Goal: Complete application form

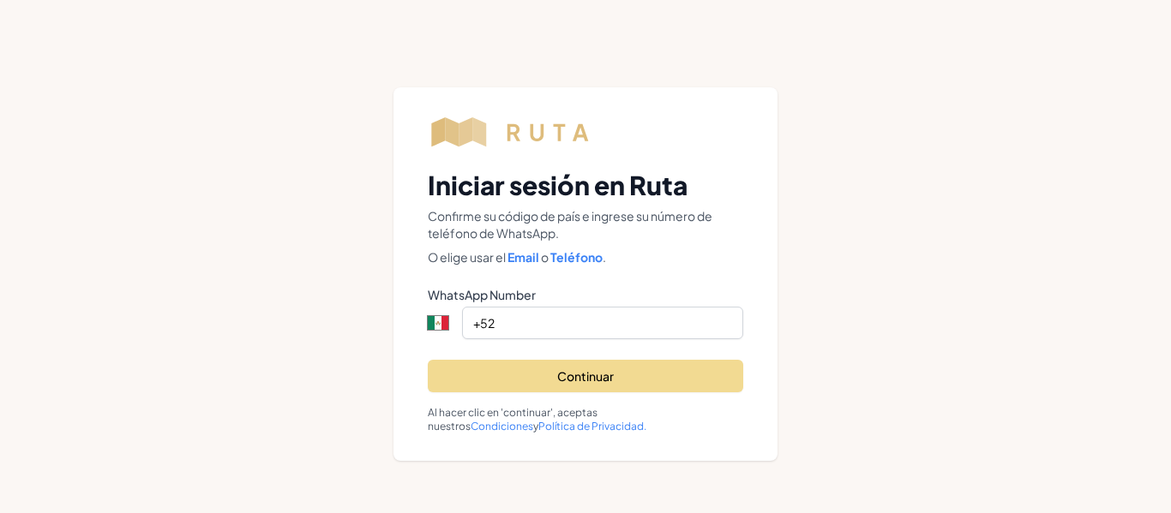
select select "MX"
click at [571, 332] on input "+52" at bounding box center [602, 323] width 281 height 33
type input "[PHONE_NUMBER]"
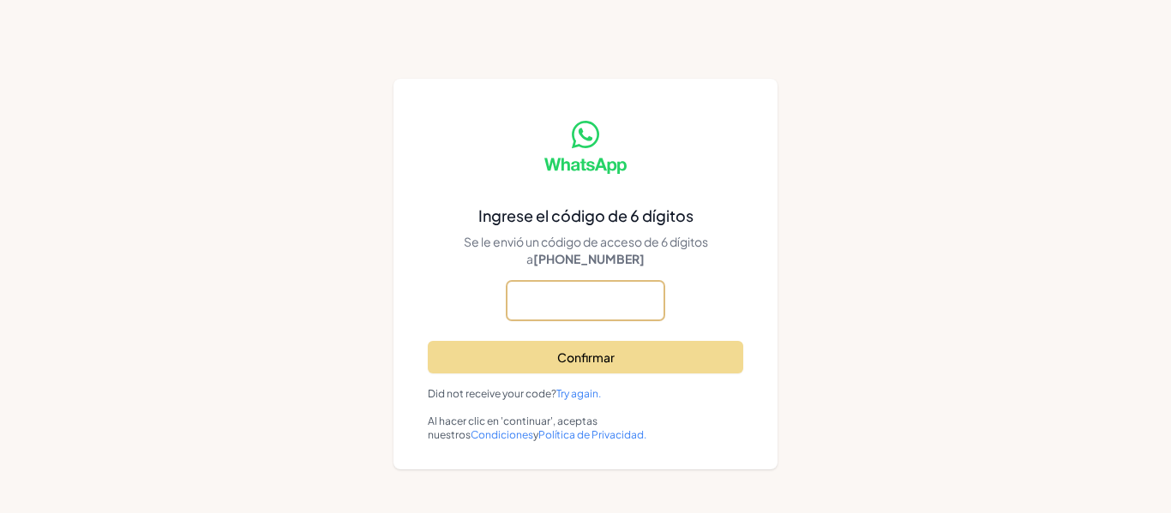
click at [0, 0] on input "text" at bounding box center [0, 0] width 0 height 0
type input "855758"
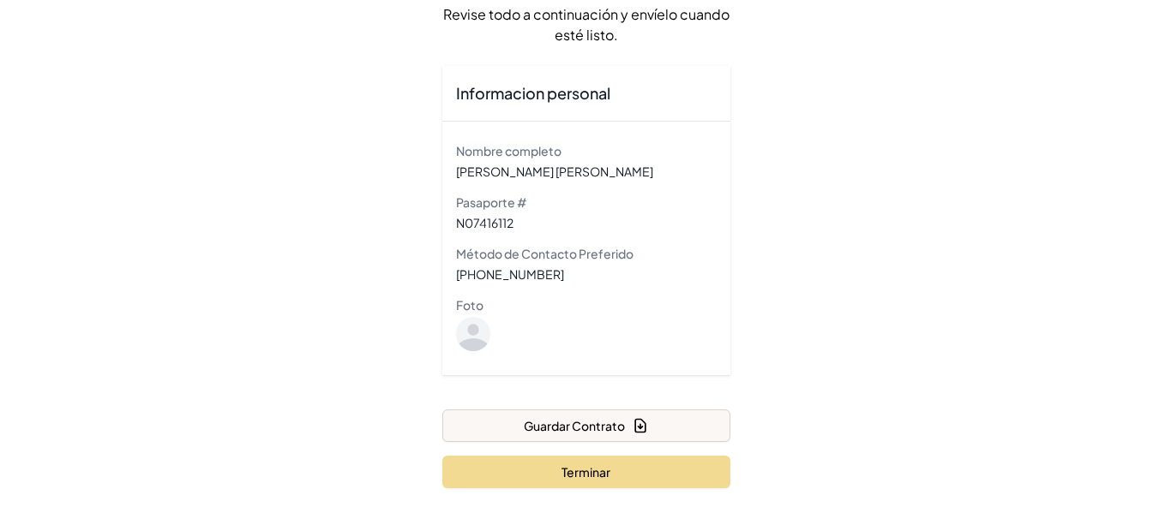
scroll to position [151, 0]
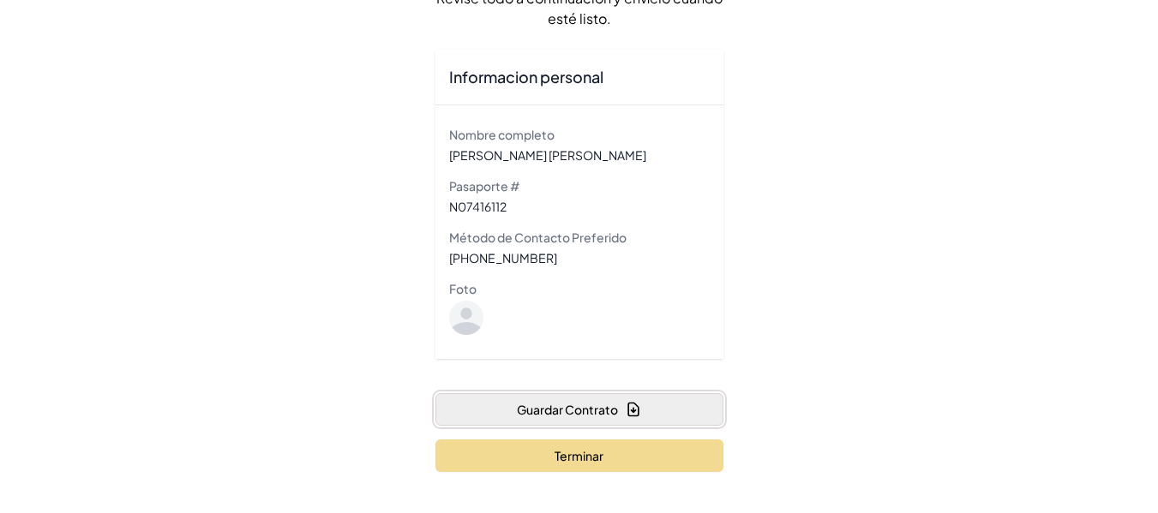
click at [561, 404] on button "Guardar Contrato" at bounding box center [579, 409] width 288 height 33
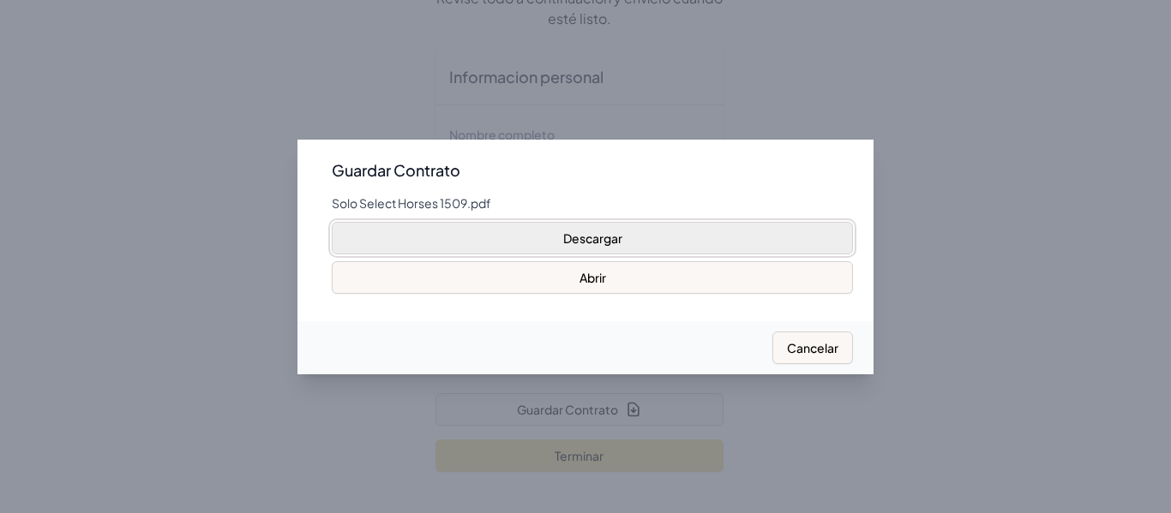
click at [644, 243] on button "Descargar" at bounding box center [592, 238] width 521 height 33
